Goal: Transaction & Acquisition: Book appointment/travel/reservation

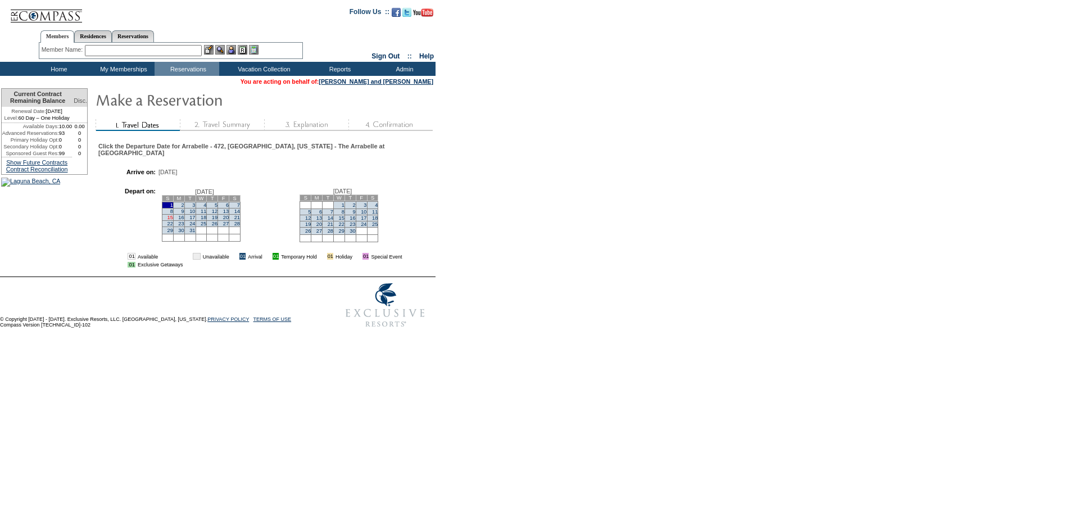
click at [173, 217] on link "15" at bounding box center [170, 218] width 6 height 6
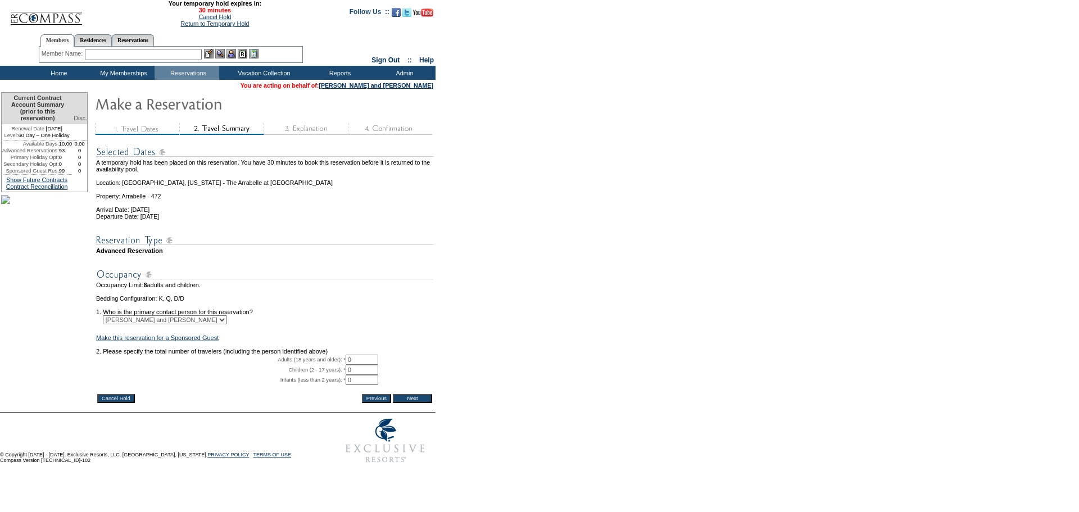
click at [363, 365] on input "0" at bounding box center [362, 360] width 33 height 10
type input "1"
click at [430, 403] on input "Next" at bounding box center [412, 398] width 39 height 9
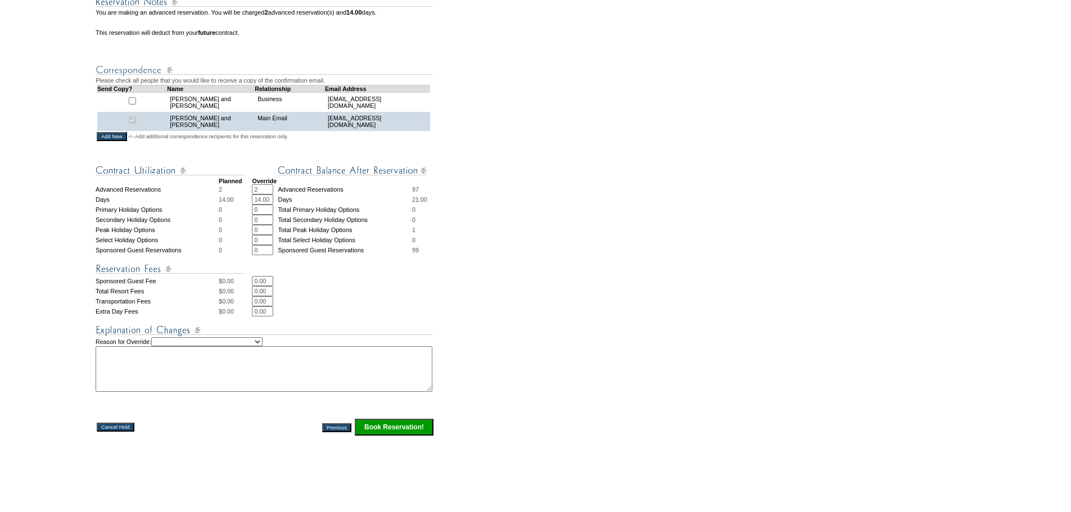
scroll to position [301, 0]
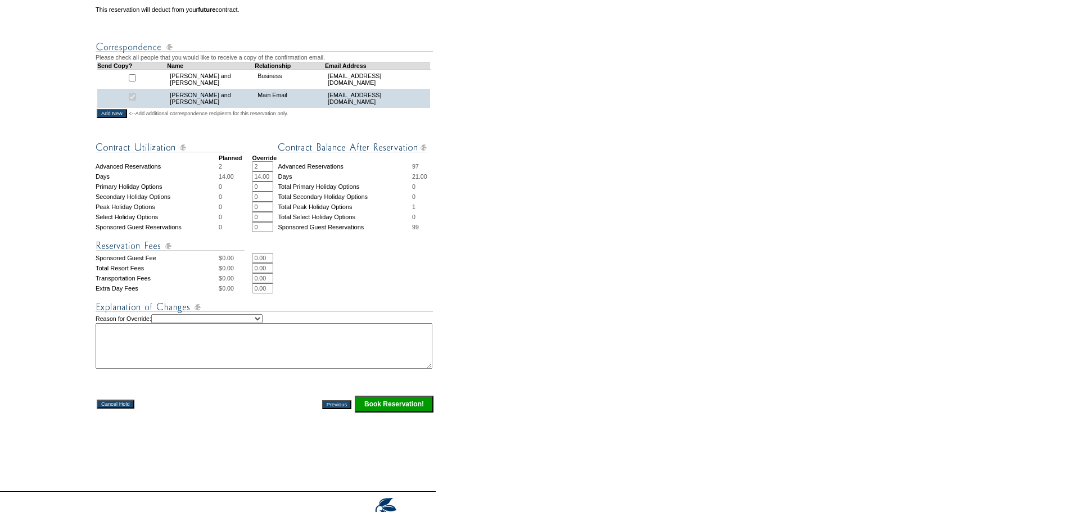
click at [390, 413] on input "Book Reservation!" at bounding box center [394, 404] width 79 height 17
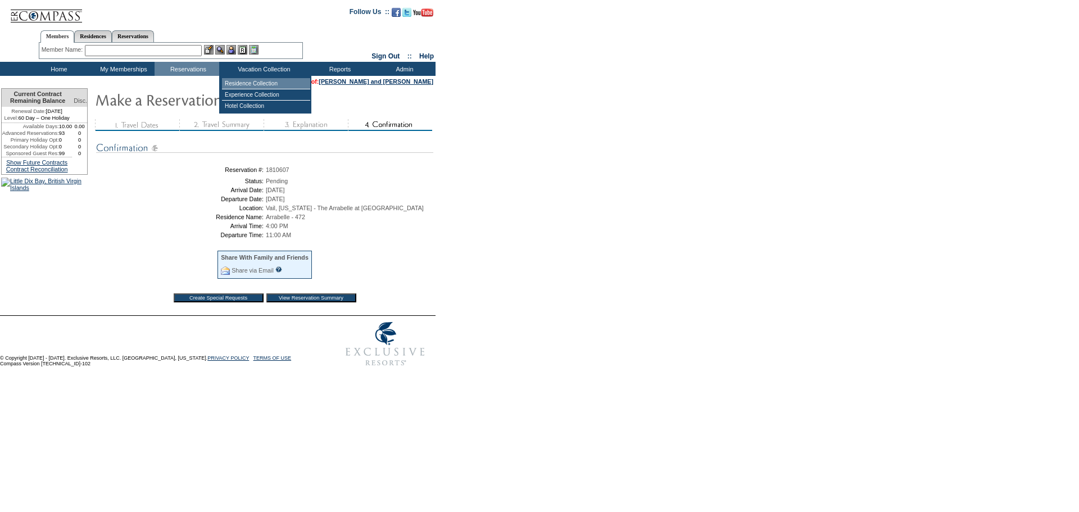
click at [254, 82] on td "Residence Collection" at bounding box center [266, 83] width 88 height 11
